Goal: Complete application form: Complete application form

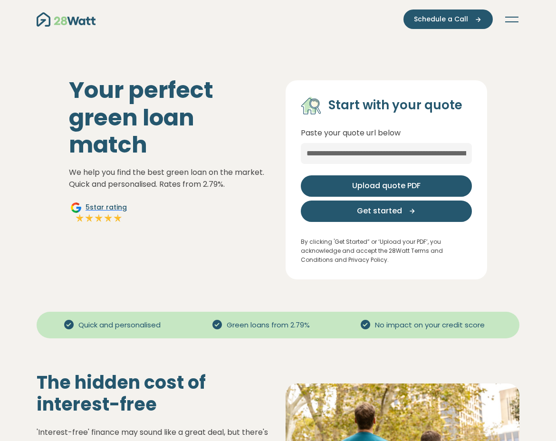
click at [358, 185] on span "Upload quote PDF" at bounding box center [386, 185] width 68 height 11
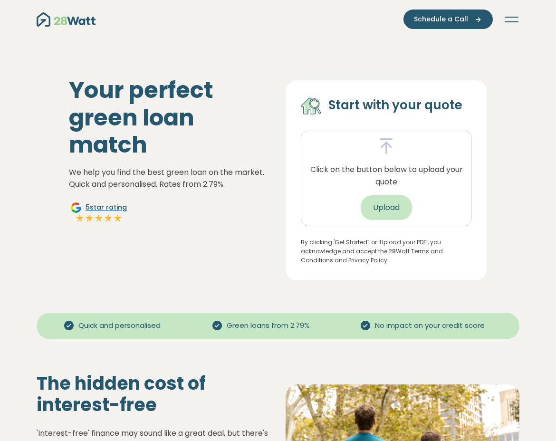
click at [380, 205] on button "Upload" at bounding box center [386, 207] width 51 height 25
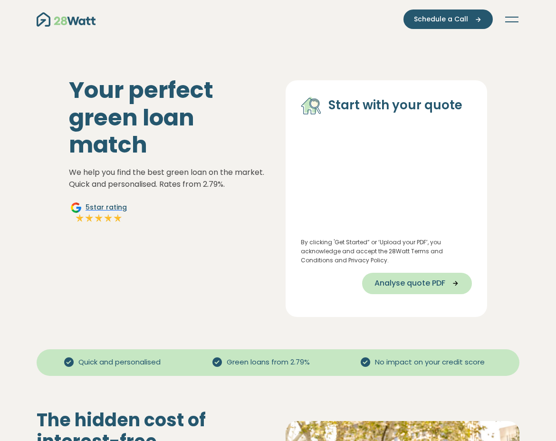
click at [413, 287] on span "Analyse quote PDF" at bounding box center [410, 283] width 71 height 11
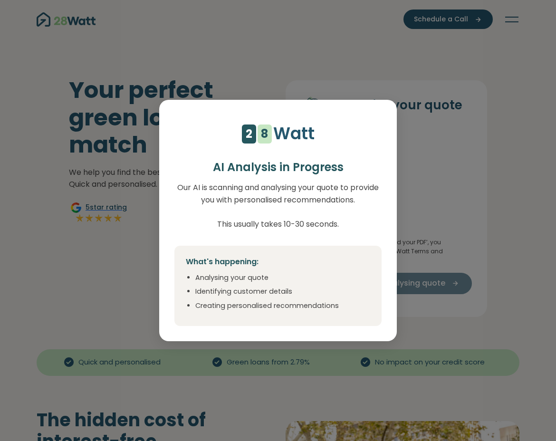
select select "***"
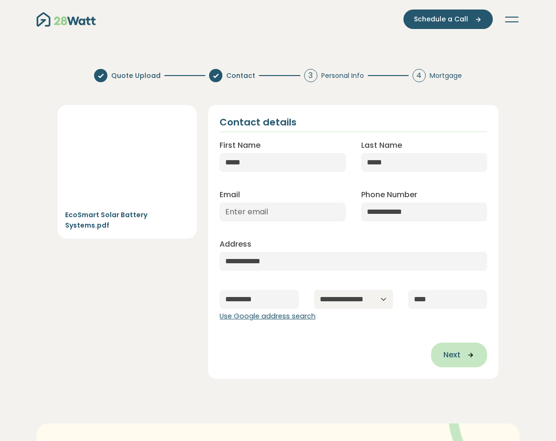
click at [466, 356] on icon "button" at bounding box center [468, 355] width 14 height 9
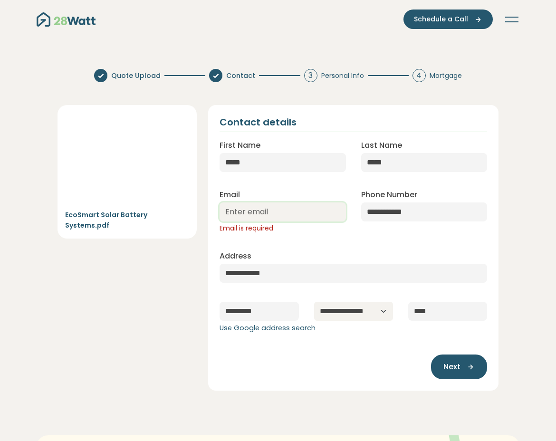
click at [273, 207] on input "Email" at bounding box center [283, 212] width 126 height 19
type input "[EMAIL_ADDRESS][DOMAIN_NAME]"
click at [147, 319] on div "EcoSmart Solar Battery Systems.pdf" at bounding box center [127, 248] width 151 height 286
click at [462, 365] on icon "button" at bounding box center [468, 367] width 14 height 9
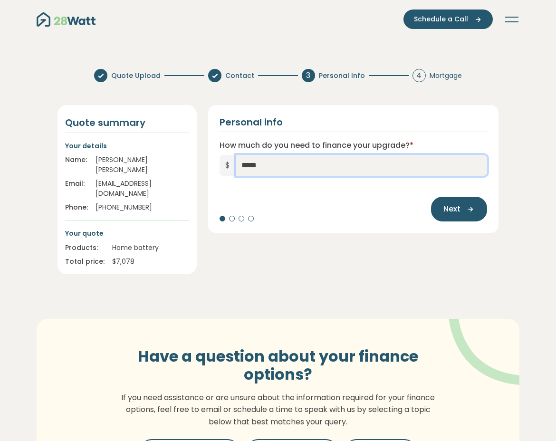
drag, startPoint x: 272, startPoint y: 167, endPoint x: 194, endPoint y: 169, distance: 78.0
click at [198, 167] on div "Quote summary Your details Name: [PERSON_NAME] Email: [EMAIL_ADDRESS][DOMAIN_NA…" at bounding box center [278, 184] width 453 height 181
click at [51, 281] on section "Quote Upload Contact 3 Personal Info 4 Mortgage Quote summary Your details Name…" at bounding box center [278, 283] width 556 height 445
drag, startPoint x: 254, startPoint y: 170, endPoint x: 205, endPoint y: 212, distance: 64.8
click at [230, 174] on div "$ ******" at bounding box center [354, 165] width 268 height 21
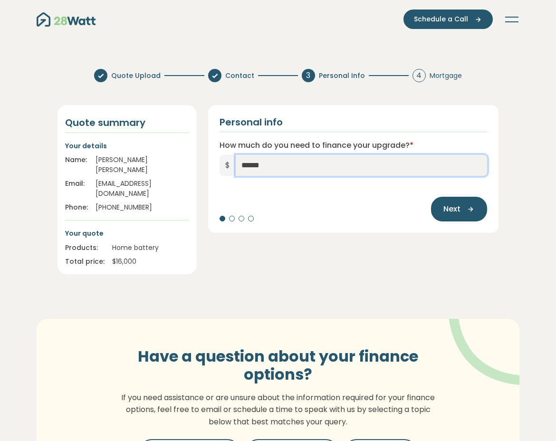
type input "******"
click at [34, 282] on section "Quote Upload Contact 3 Personal Info 4 Mortgage Quote summary Your details Name…" at bounding box center [278, 283] width 556 height 445
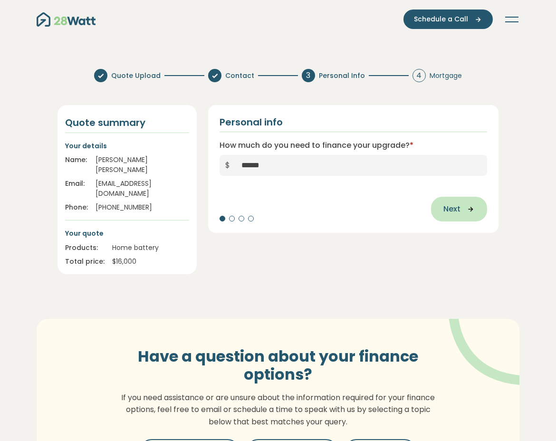
click at [453, 213] on span "Next" at bounding box center [452, 208] width 17 height 11
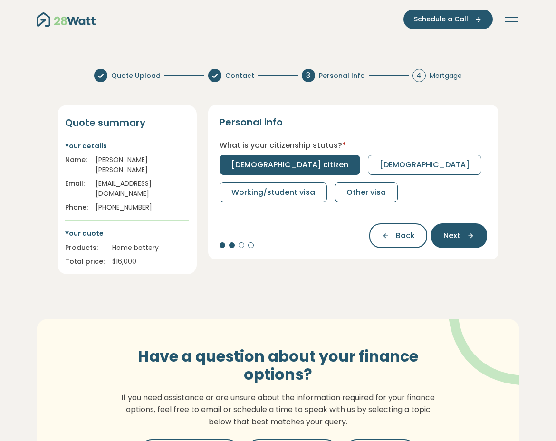
click at [262, 163] on span "[DEMOGRAPHIC_DATA] citizen" at bounding box center [290, 164] width 117 height 11
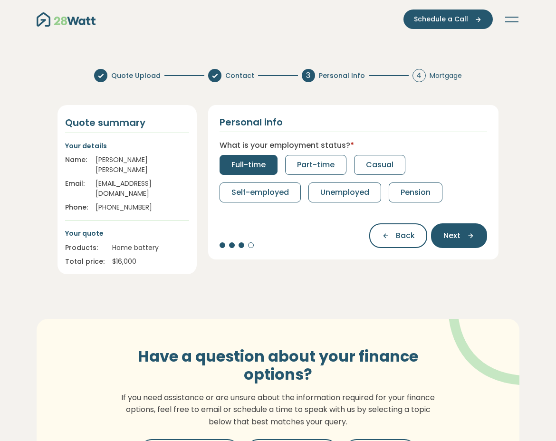
click at [249, 165] on span "Full-time" at bounding box center [249, 164] width 34 height 11
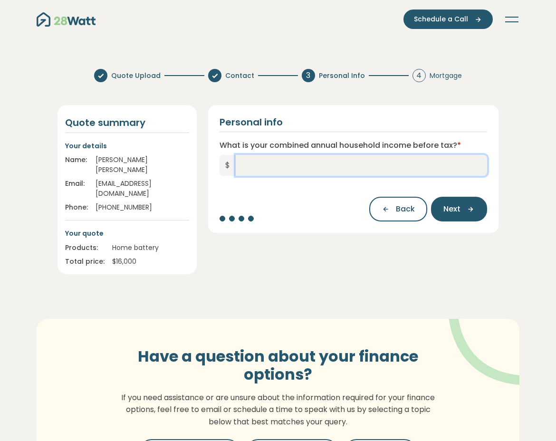
click at [264, 165] on input "What is your combined annual household income before tax? *" at bounding box center [361, 165] width 251 height 21
